Goal: Task Accomplishment & Management: Complete application form

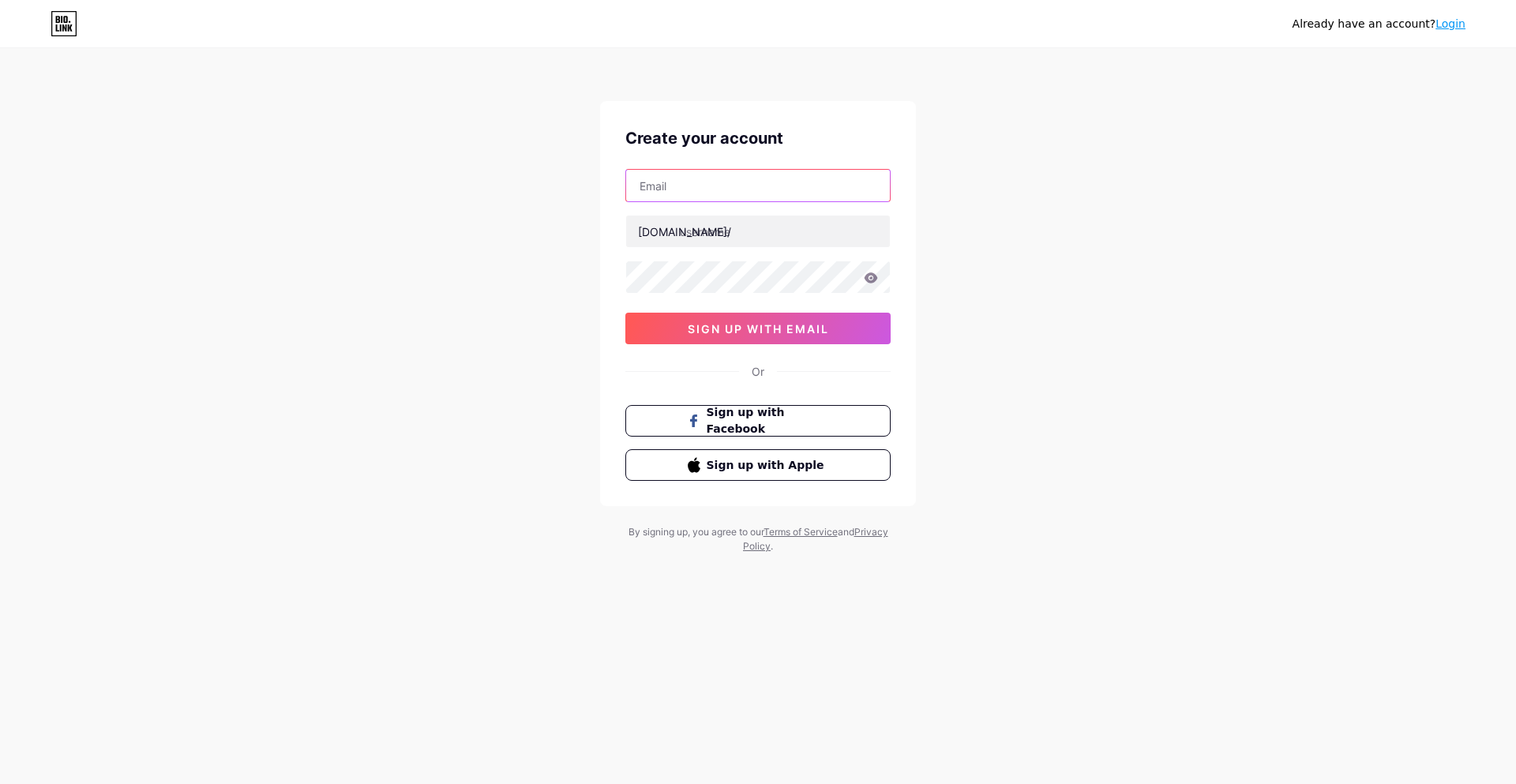
click at [764, 175] on input "text" at bounding box center [758, 186] width 264 height 32
paste input "[EMAIL_ADDRESS][DOMAIN_NAME]"
type input "[EMAIL_ADDRESS][DOMAIN_NAME]"
click at [732, 232] on input "text" at bounding box center [758, 232] width 264 height 32
click at [757, 188] on input "[EMAIL_ADDRESS][DOMAIN_NAME]" at bounding box center [758, 186] width 264 height 32
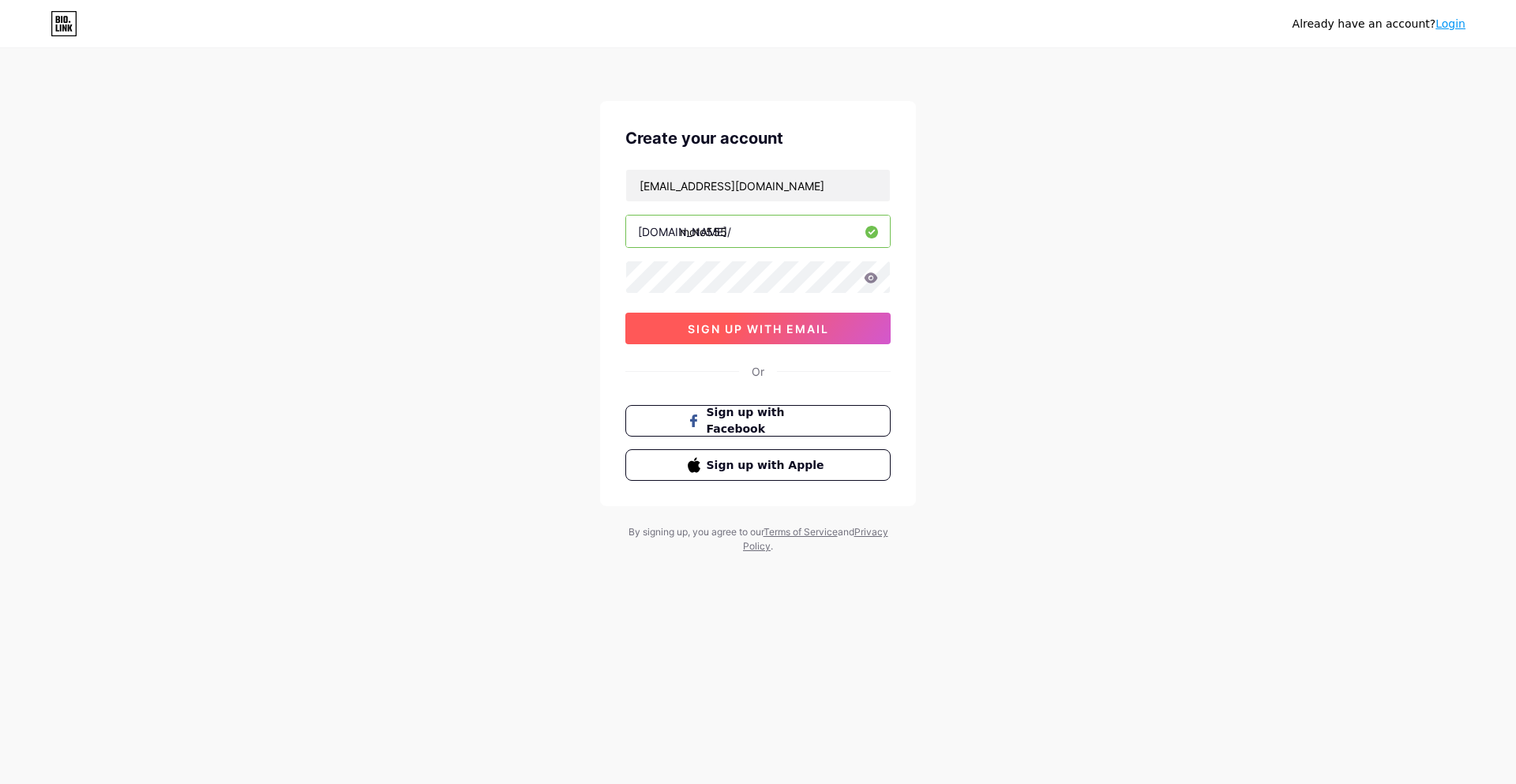
click at [737, 330] on span "sign up with email" at bounding box center [758, 329] width 141 height 13
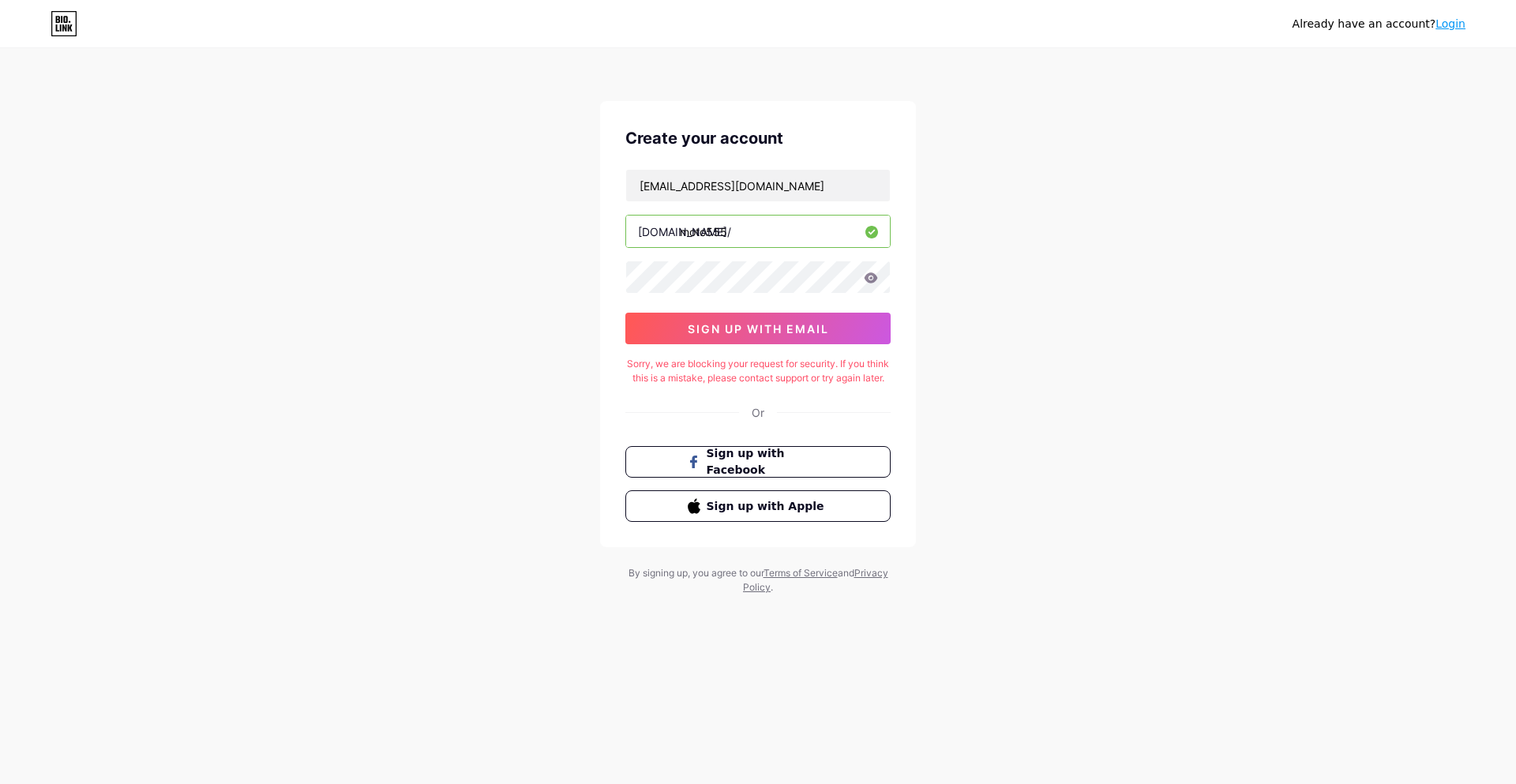
click at [785, 229] on input "moto555" at bounding box center [758, 232] width 264 height 32
click at [682, 233] on input "moto555" at bounding box center [758, 232] width 264 height 32
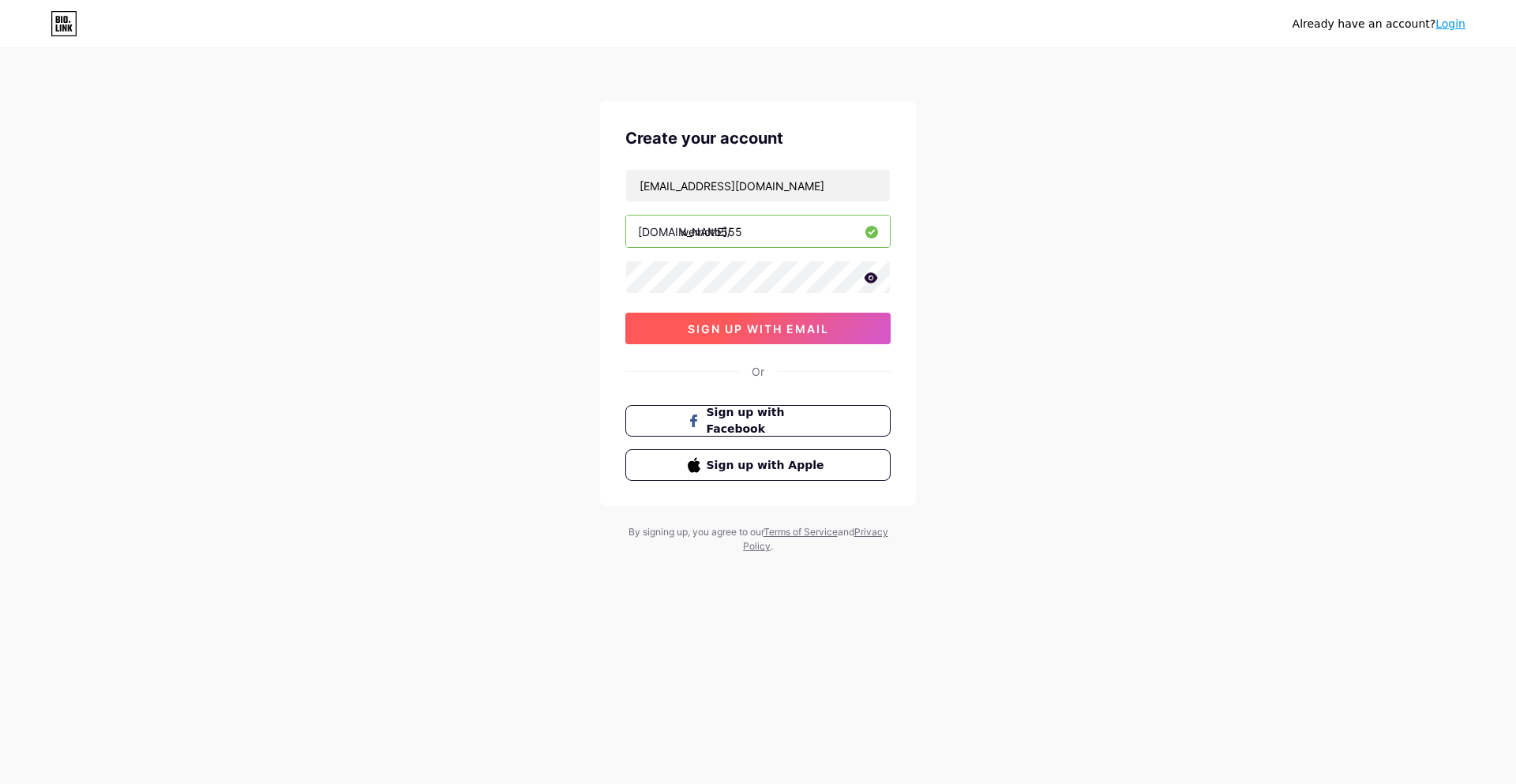
type input "wemoto555"
click at [864, 330] on button "sign up with email" at bounding box center [758, 329] width 266 height 32
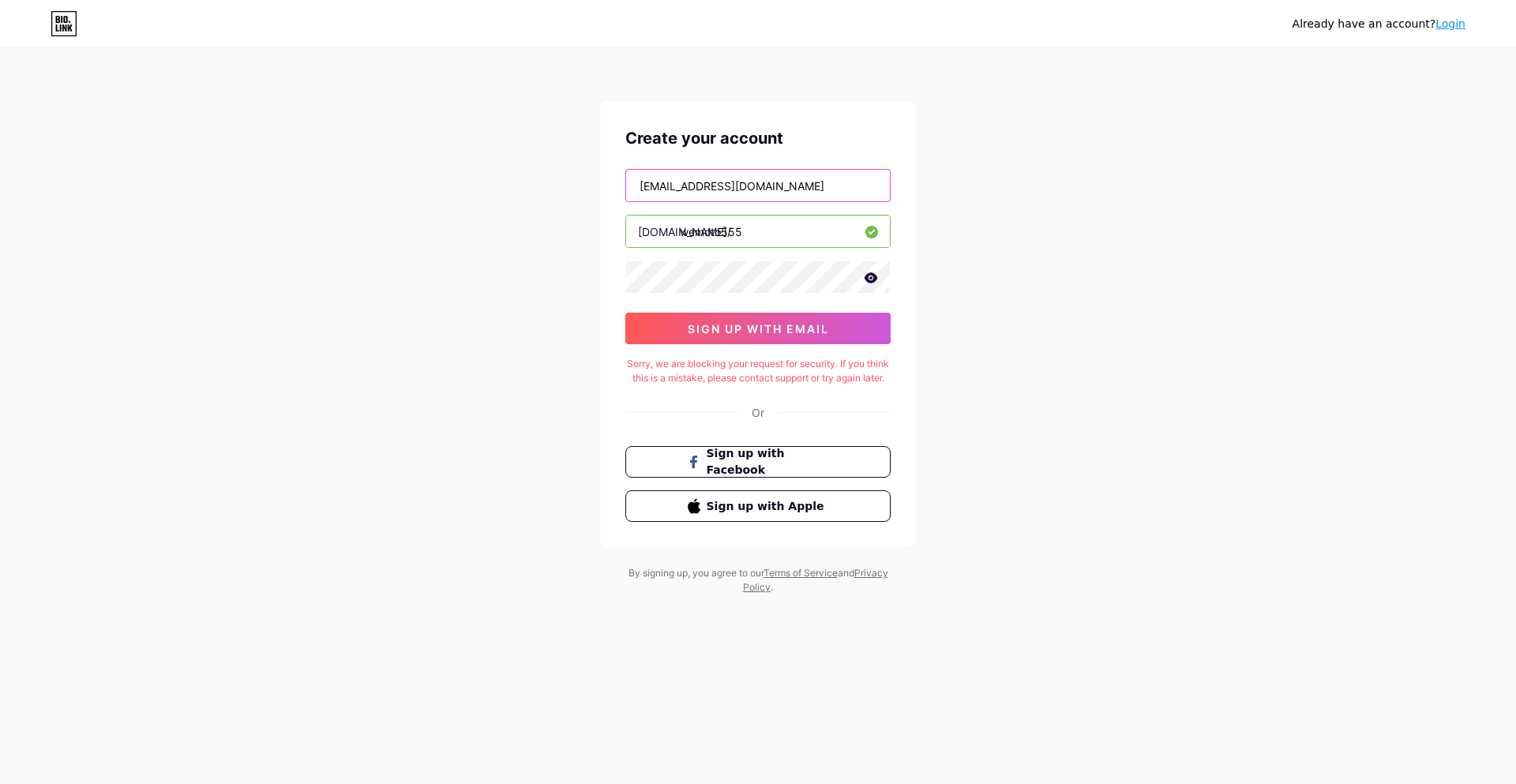
click at [782, 188] on input "[EMAIL_ADDRESS][DOMAIN_NAME]" at bounding box center [758, 186] width 264 height 32
paste input "tidakbisamati3"
type input "[EMAIL_ADDRESS][DOMAIN_NAME]"
click at [765, 325] on span "sign up with email" at bounding box center [758, 329] width 141 height 13
